Goal: Information Seeking & Learning: Learn about a topic

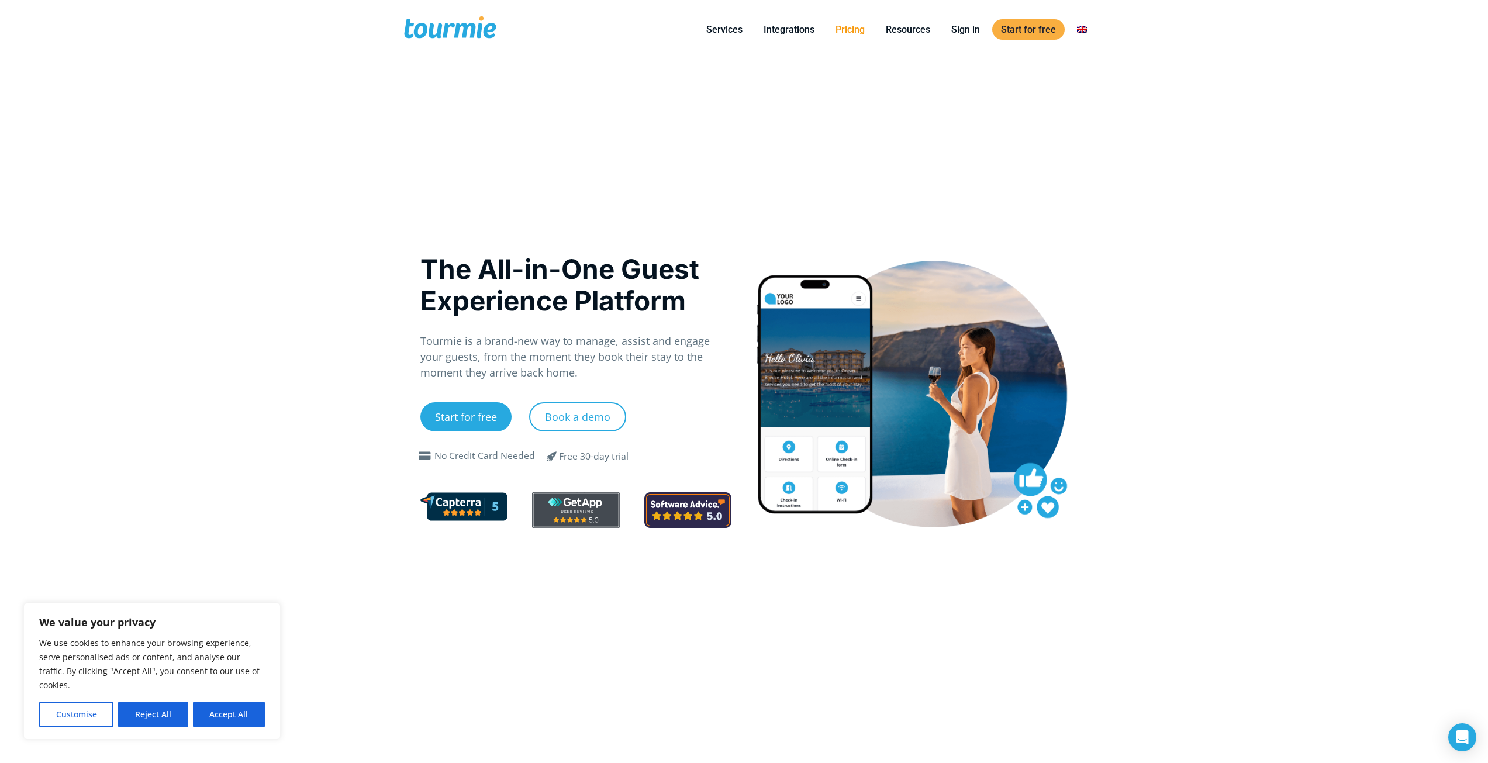
click at [861, 30] on link "Pricing" at bounding box center [850, 29] width 47 height 15
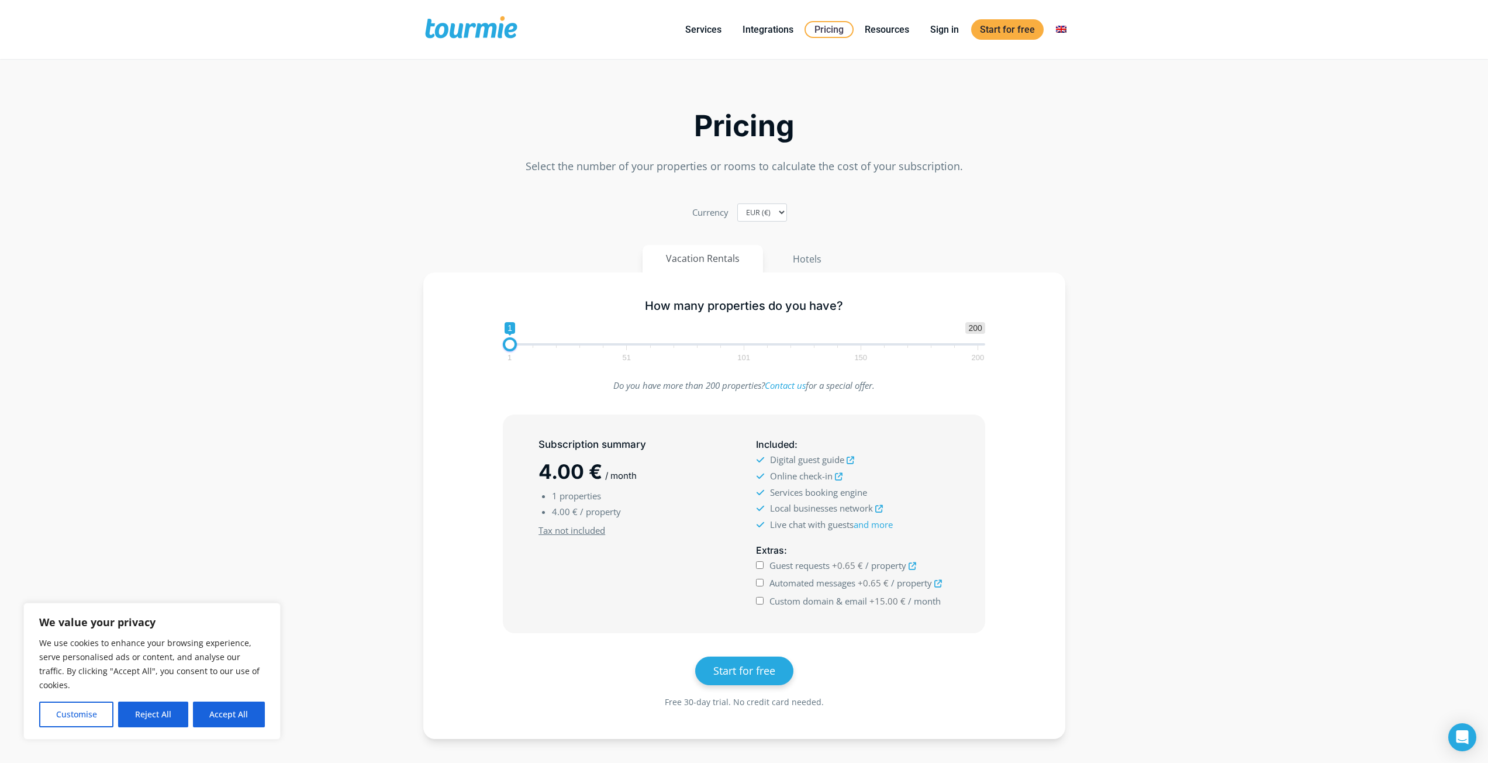
drag, startPoint x: 969, startPoint y: 327, endPoint x: 1011, endPoint y: 327, distance: 42.1
click at [1011, 327] on div "How many properties do you have? 1 200 0 0 1 1 51 101 150 200 1" at bounding box center [744, 328] width 608 height 76
type input "2"
click at [512, 347] on span at bounding box center [512, 344] width 14 height 14
click at [436, 395] on div "How many properties do you have? 1 200 0 0 2 1 51 101 150 200 2 Do you have mor…" at bounding box center [744, 505] width 642 height 467
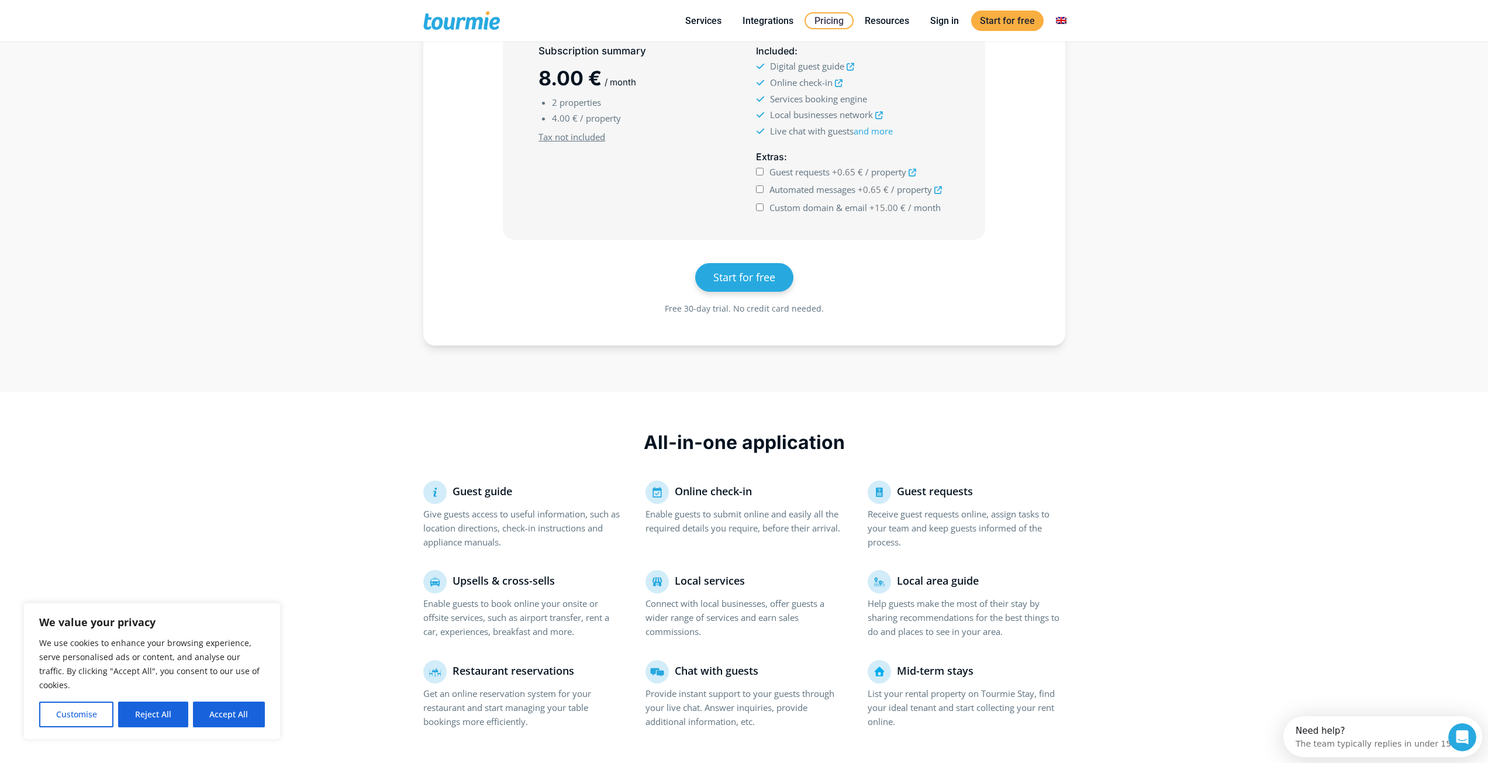
scroll to position [398, 0]
